Goal: Transaction & Acquisition: Purchase product/service

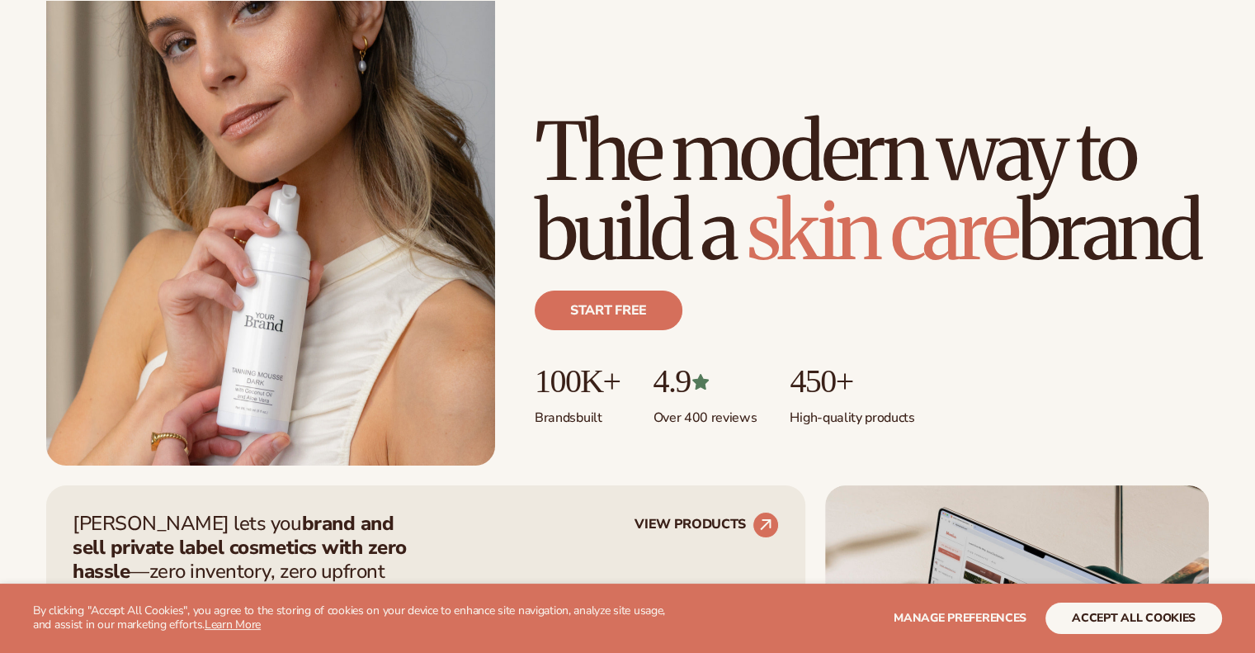
scroll to position [231, 0]
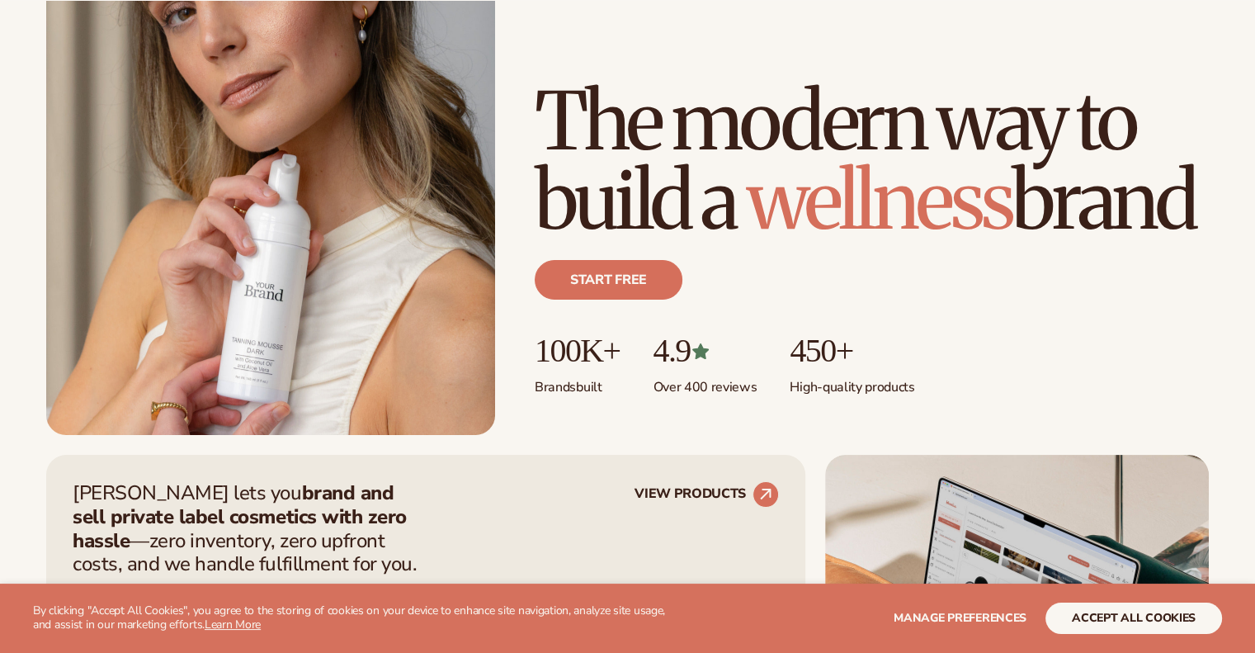
click at [623, 253] on div "Start free" at bounding box center [872, 286] width 674 height 92
click at [626, 274] on link "Start free" at bounding box center [609, 280] width 148 height 40
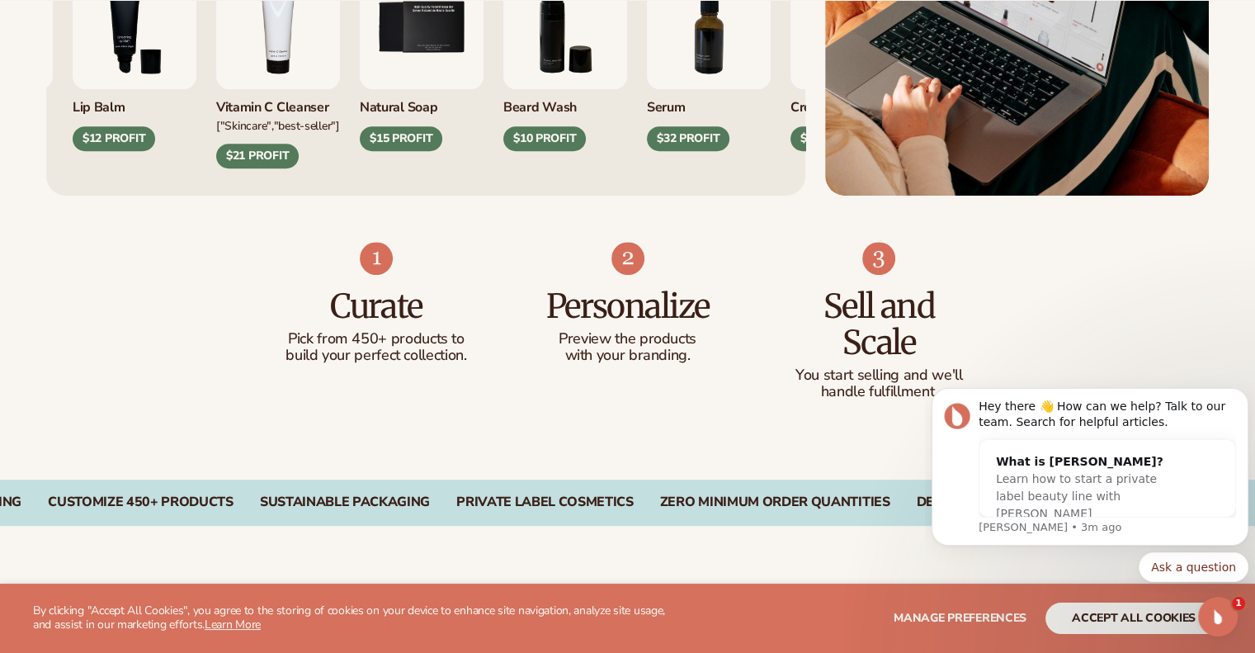
scroll to position [891, 0]
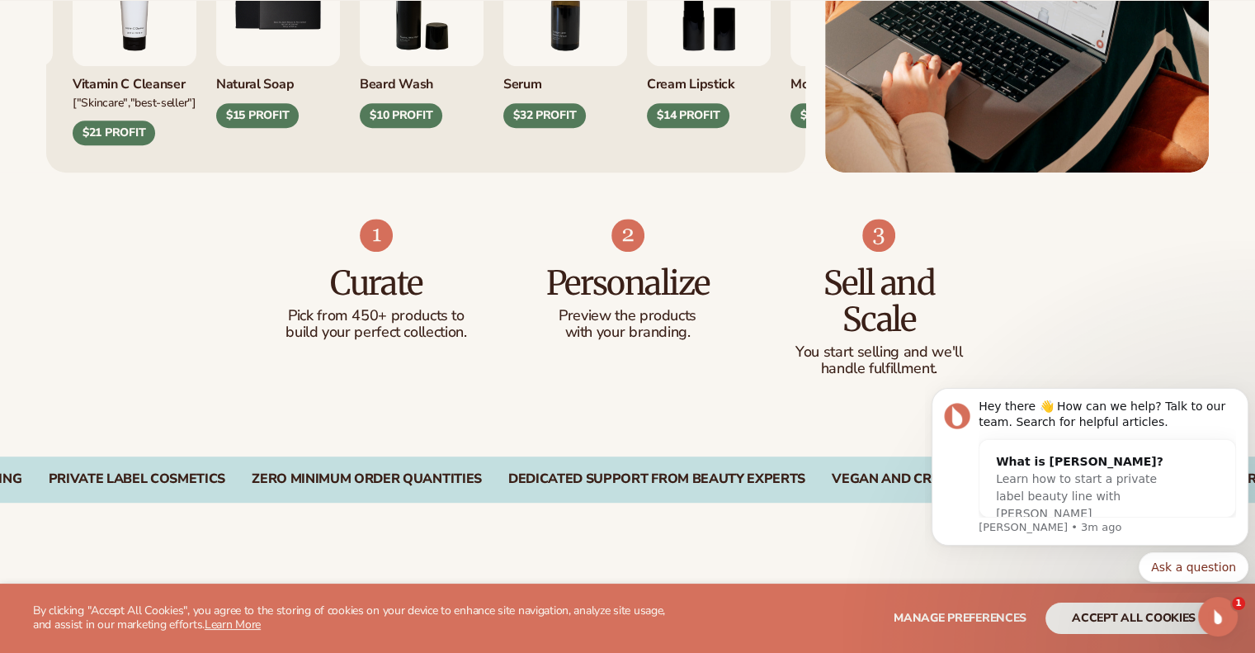
click at [399, 291] on h3 "Curate" at bounding box center [377, 283] width 186 height 36
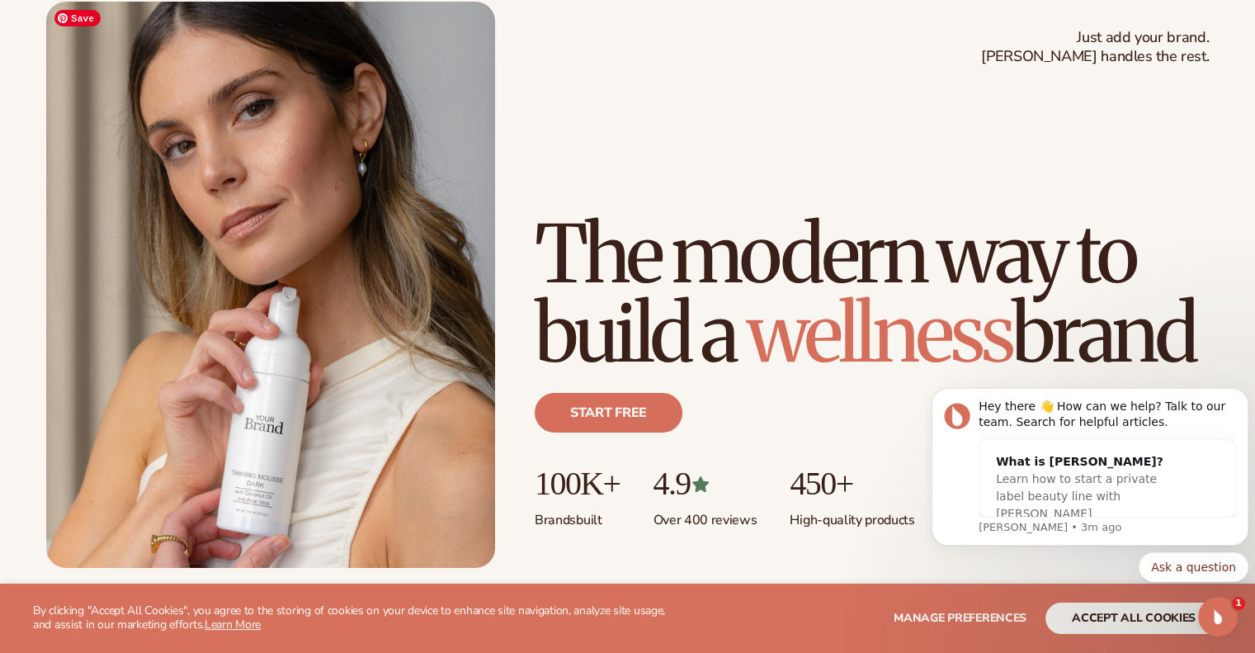
scroll to position [0, 0]
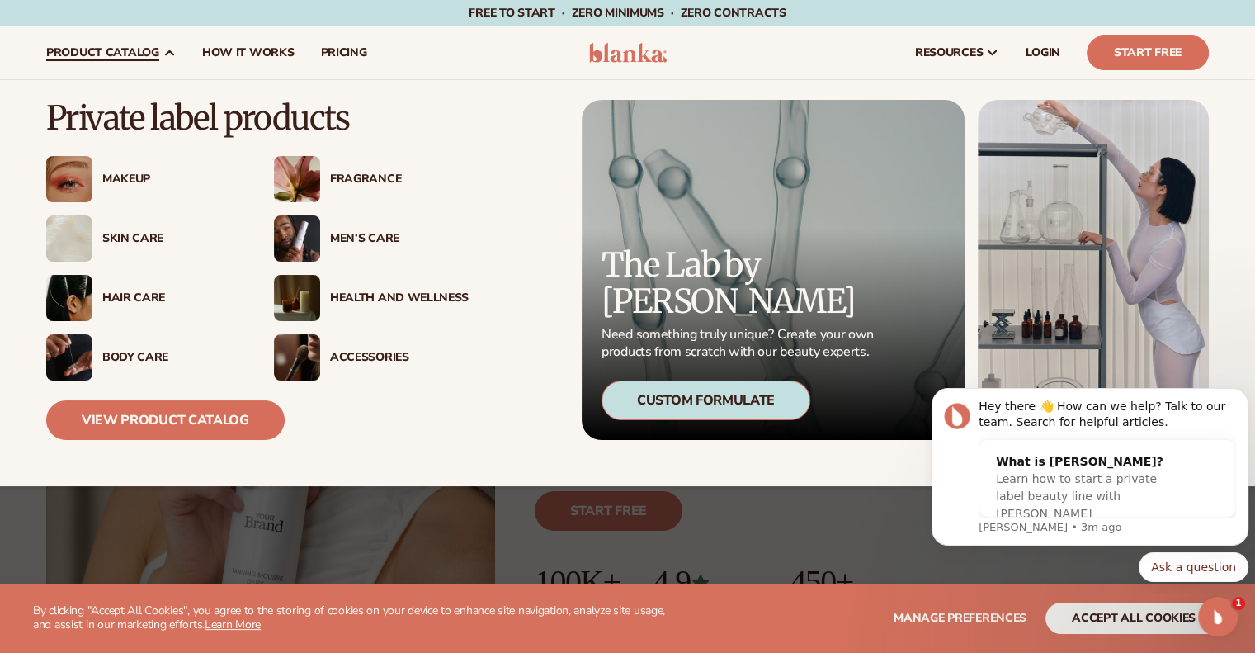
click at [136, 174] on div "Makeup" at bounding box center [171, 179] width 139 height 14
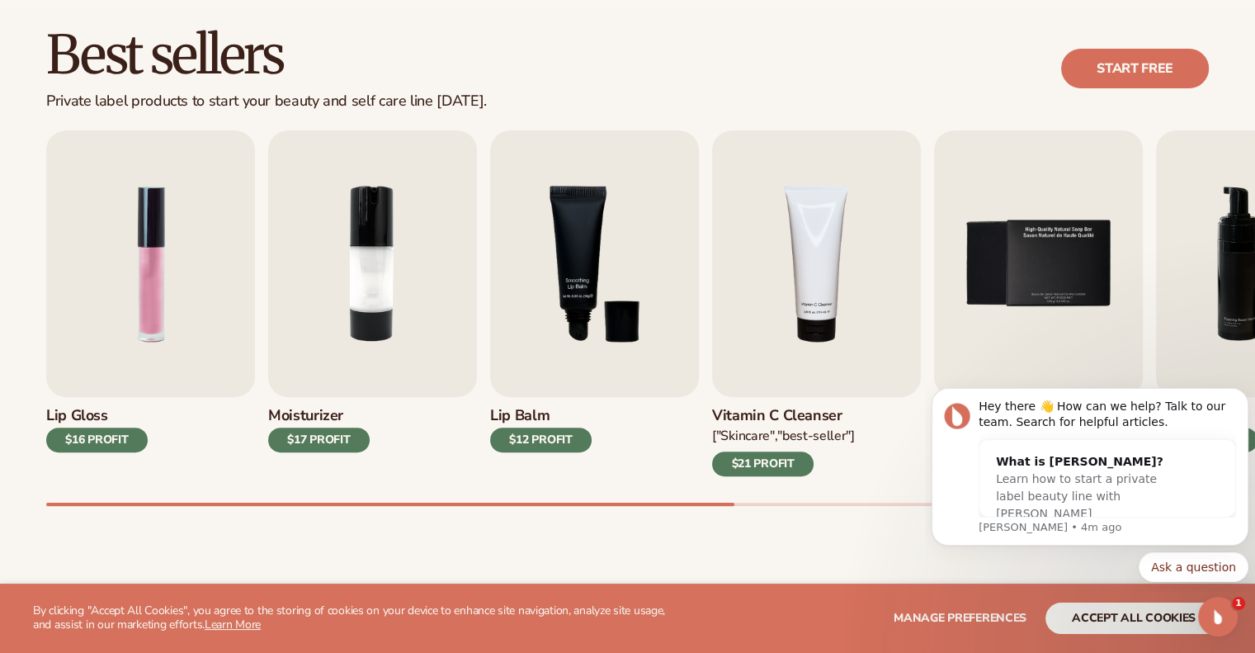
click at [338, 446] on div "$17 PROFIT" at bounding box center [319, 440] width 102 height 25
